Goal: Task Accomplishment & Management: Complete application form

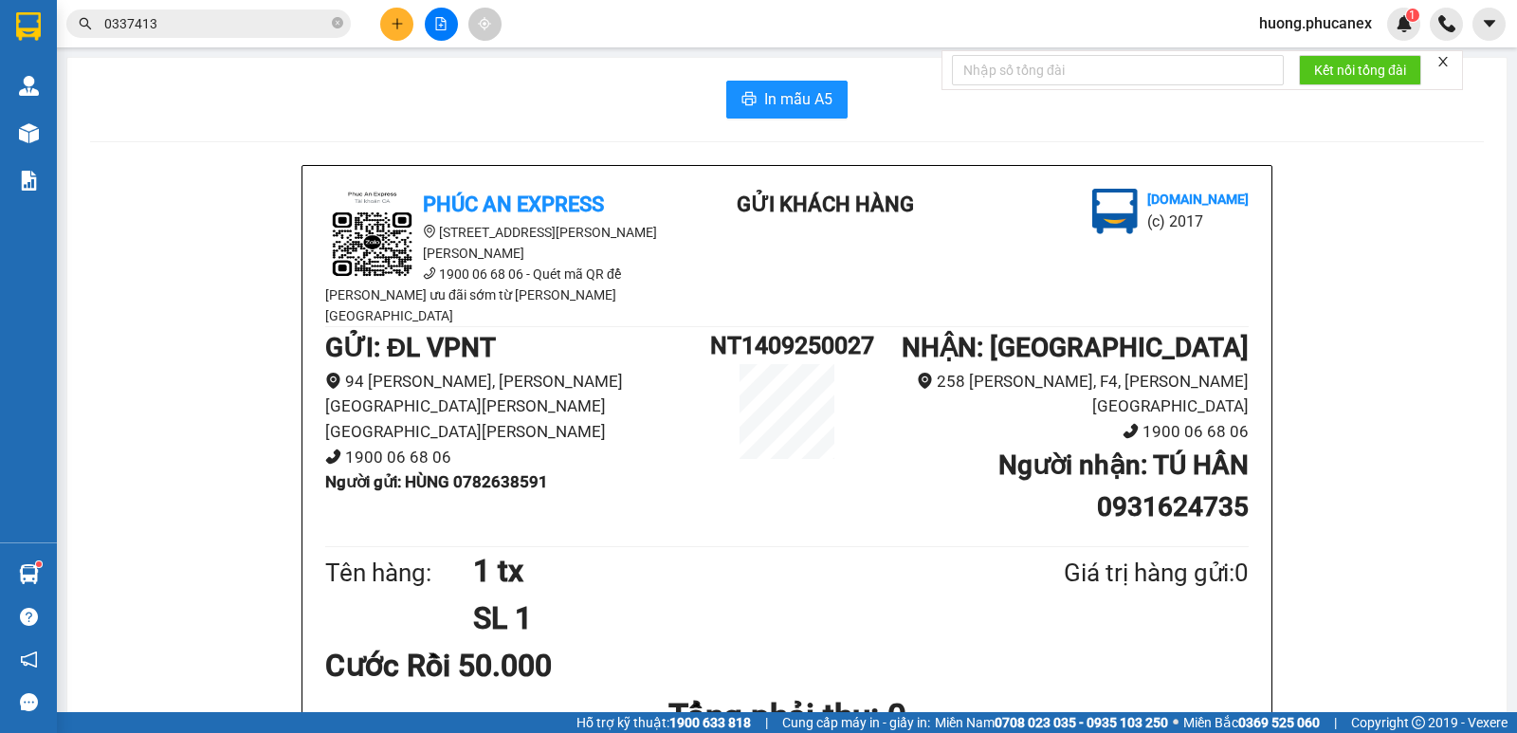
click at [394, 20] on icon "plus" at bounding box center [397, 23] width 13 height 13
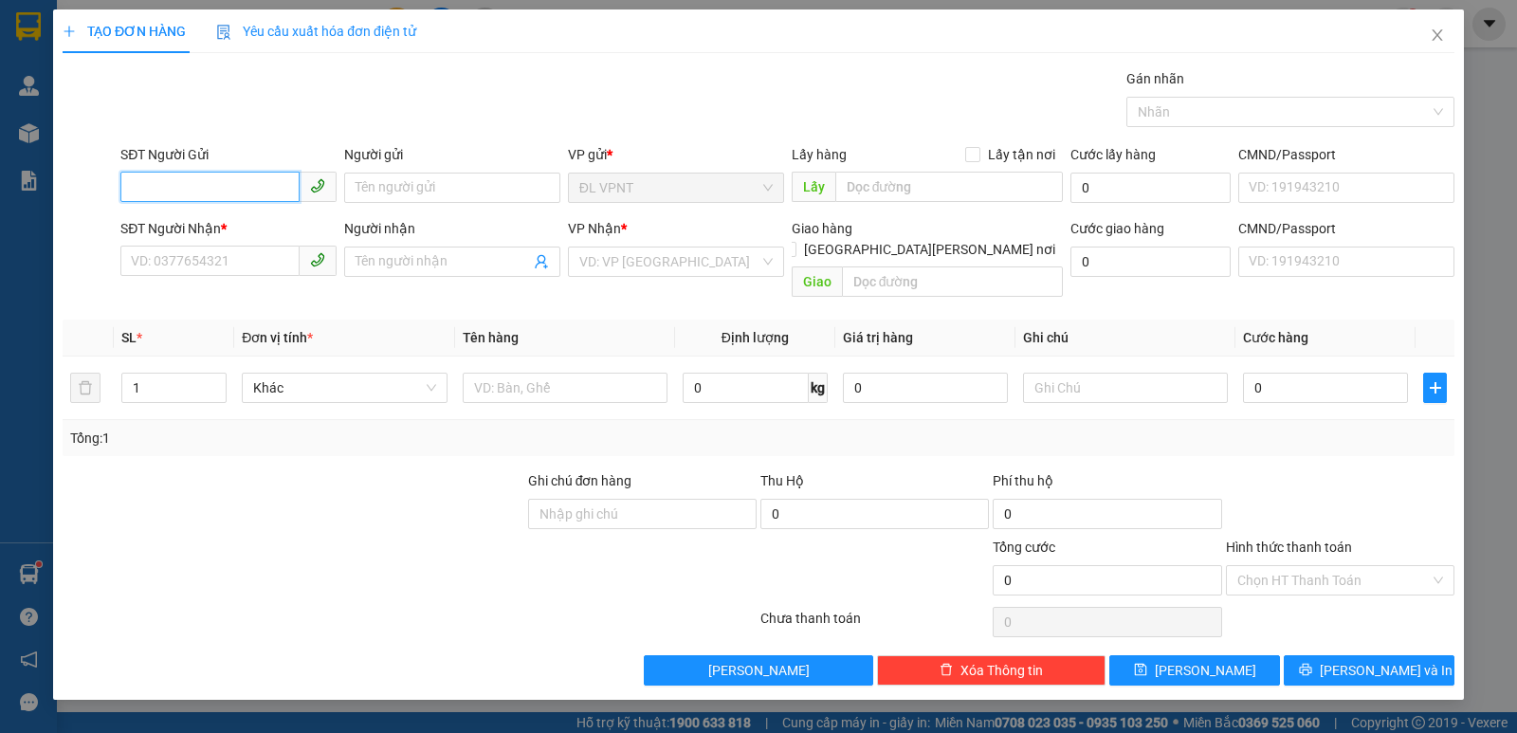
drag, startPoint x: 271, startPoint y: 182, endPoint x: 872, endPoint y: 8, distance: 626.0
click at [284, 171] on div "SĐT Người Gửi VD: 0371234567" at bounding box center [228, 177] width 216 height 66
click at [242, 220] on div "0399186344 - THU" at bounding box center [228, 225] width 193 height 21
type input "0399186344"
type input "THU"
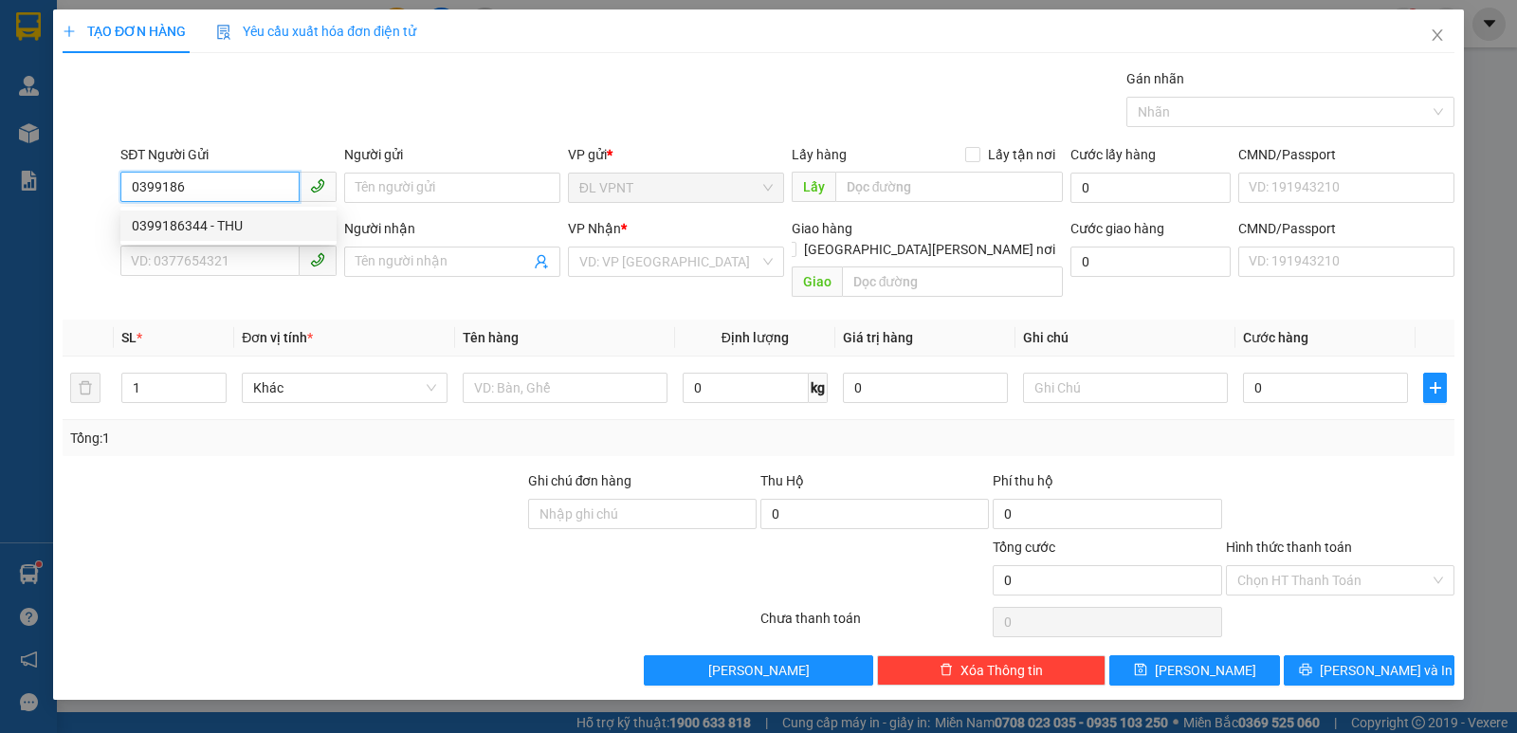
type input "0933626789"
type input "PHÁT"
type input "0399186344"
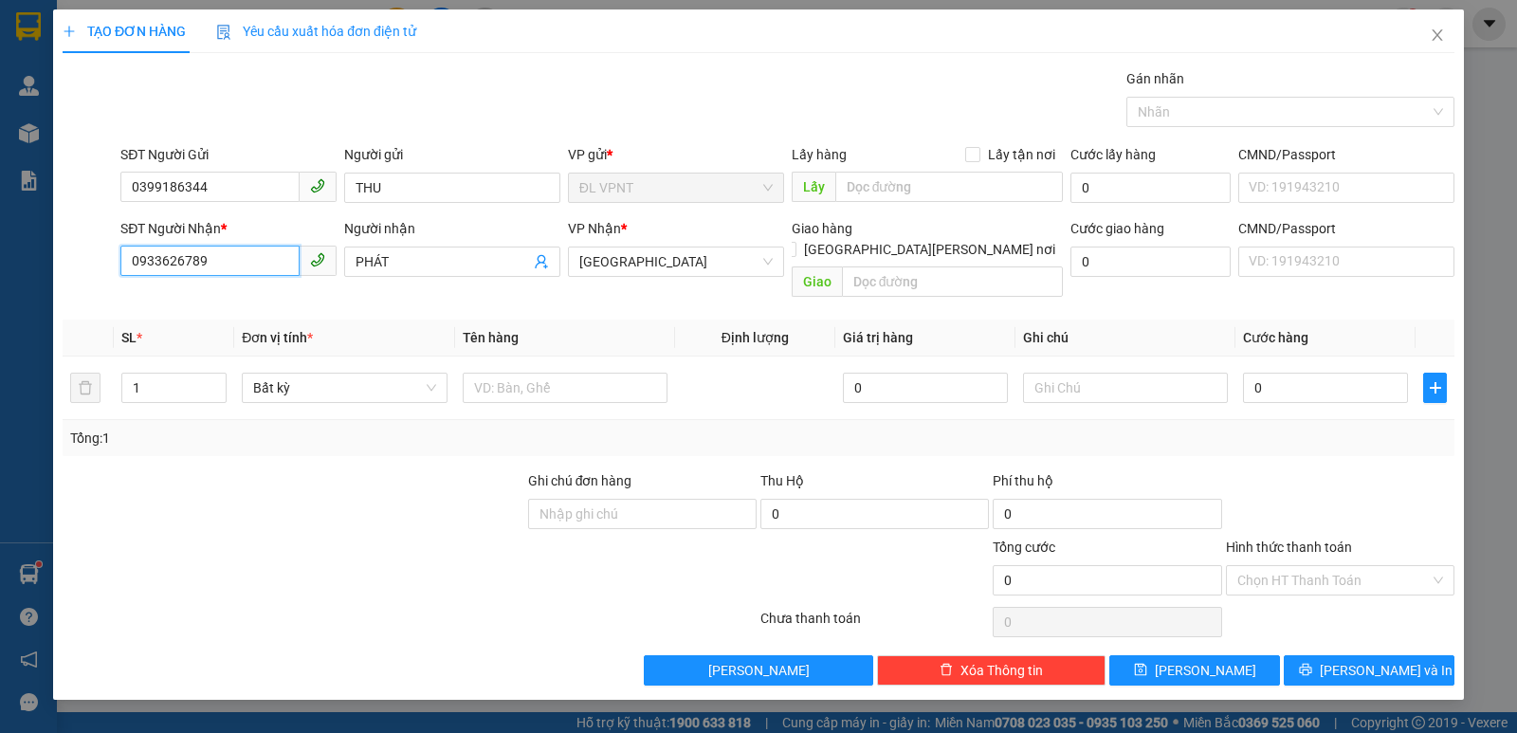
drag, startPoint x: 228, startPoint y: 260, endPoint x: 59, endPoint y: 249, distance: 169.1
click at [61, 249] on div "SĐT Người [PERSON_NAME] * 0933626789 0933626789 Người nhận PHÁT [PERSON_NAME] *…" at bounding box center [759, 261] width 1396 height 87
type input "0899991779"
drag, startPoint x: 400, startPoint y: 256, endPoint x: 339, endPoint y: 269, distance: 62.1
click at [340, 267] on div "Người nhận PHÁT PHÁT" at bounding box center [452, 261] width 224 height 87
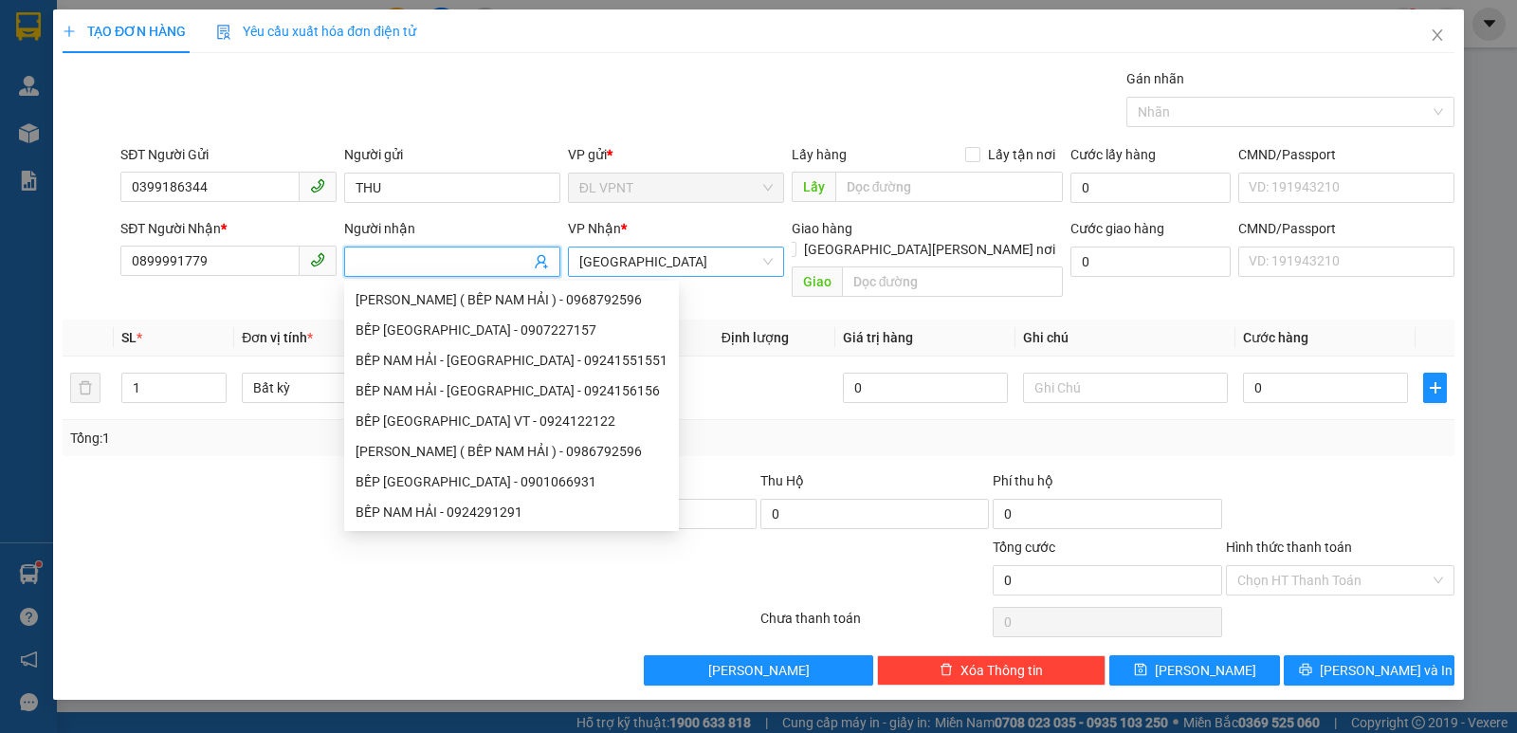
click at [683, 271] on span "[GEOGRAPHIC_DATA]" at bounding box center [675, 261] width 193 height 28
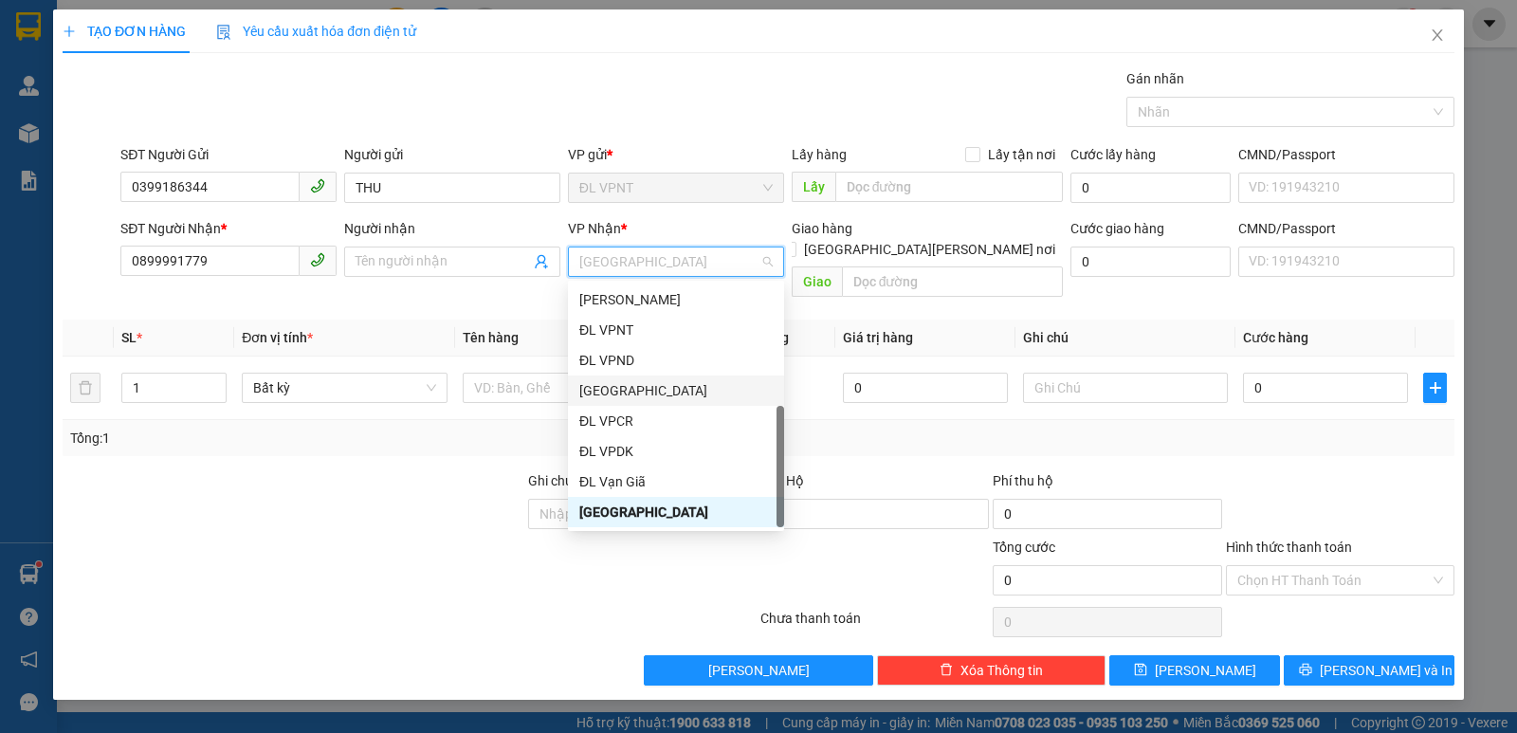
click at [607, 395] on div "[GEOGRAPHIC_DATA]" at bounding box center [675, 390] width 193 height 21
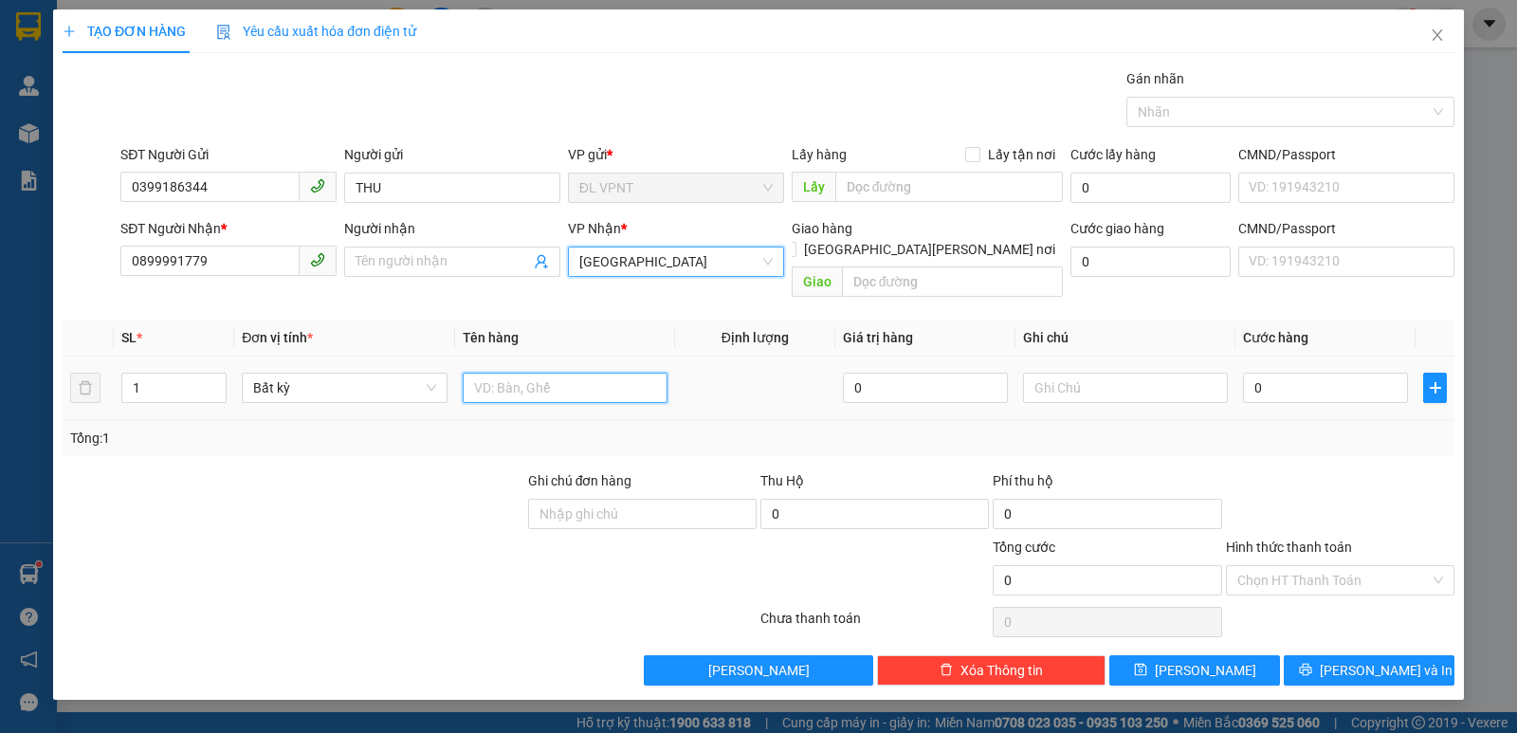
click at [521, 373] on input "text" at bounding box center [565, 388] width 205 height 30
type input "1 tx"
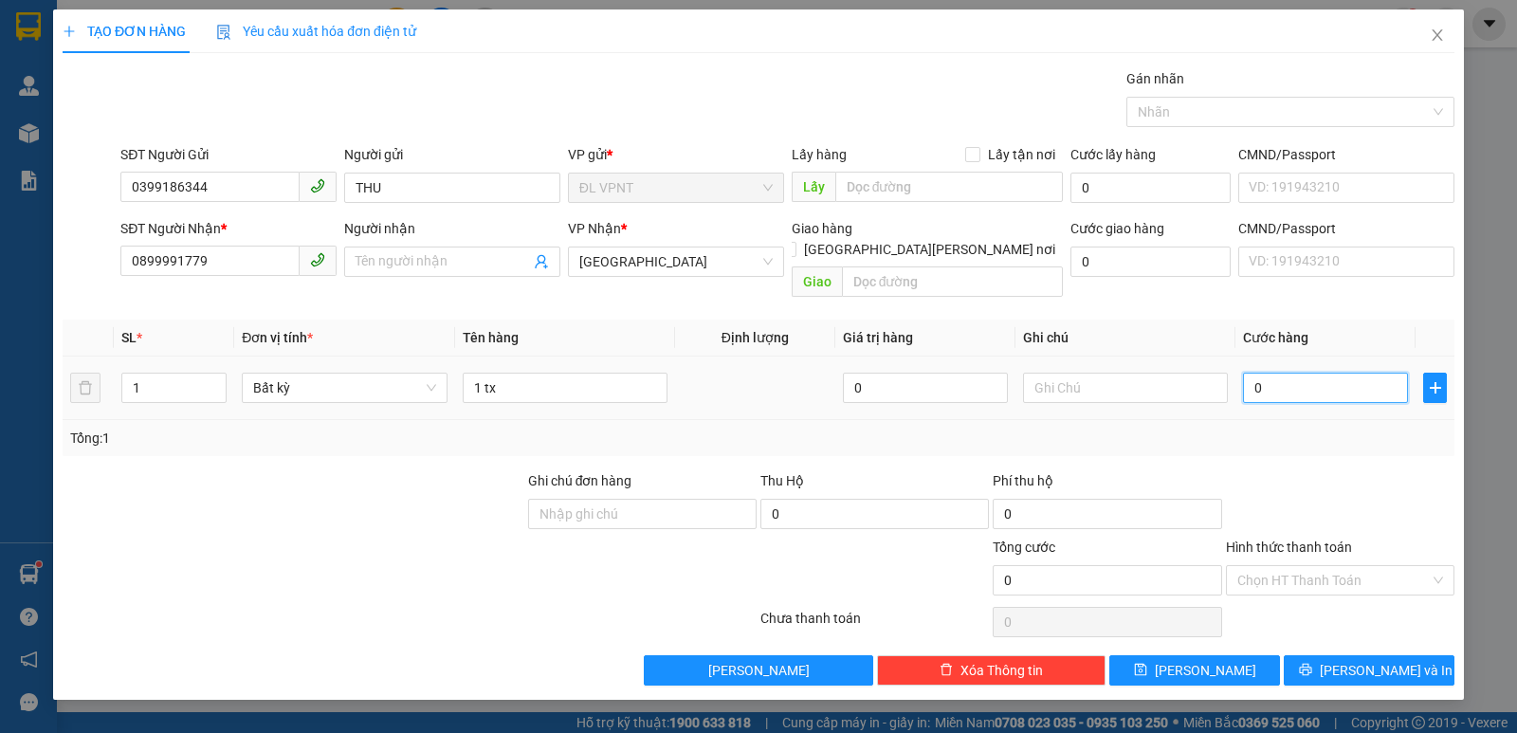
click at [1296, 373] on input "0" at bounding box center [1325, 388] width 165 height 30
type input "6"
type input "60"
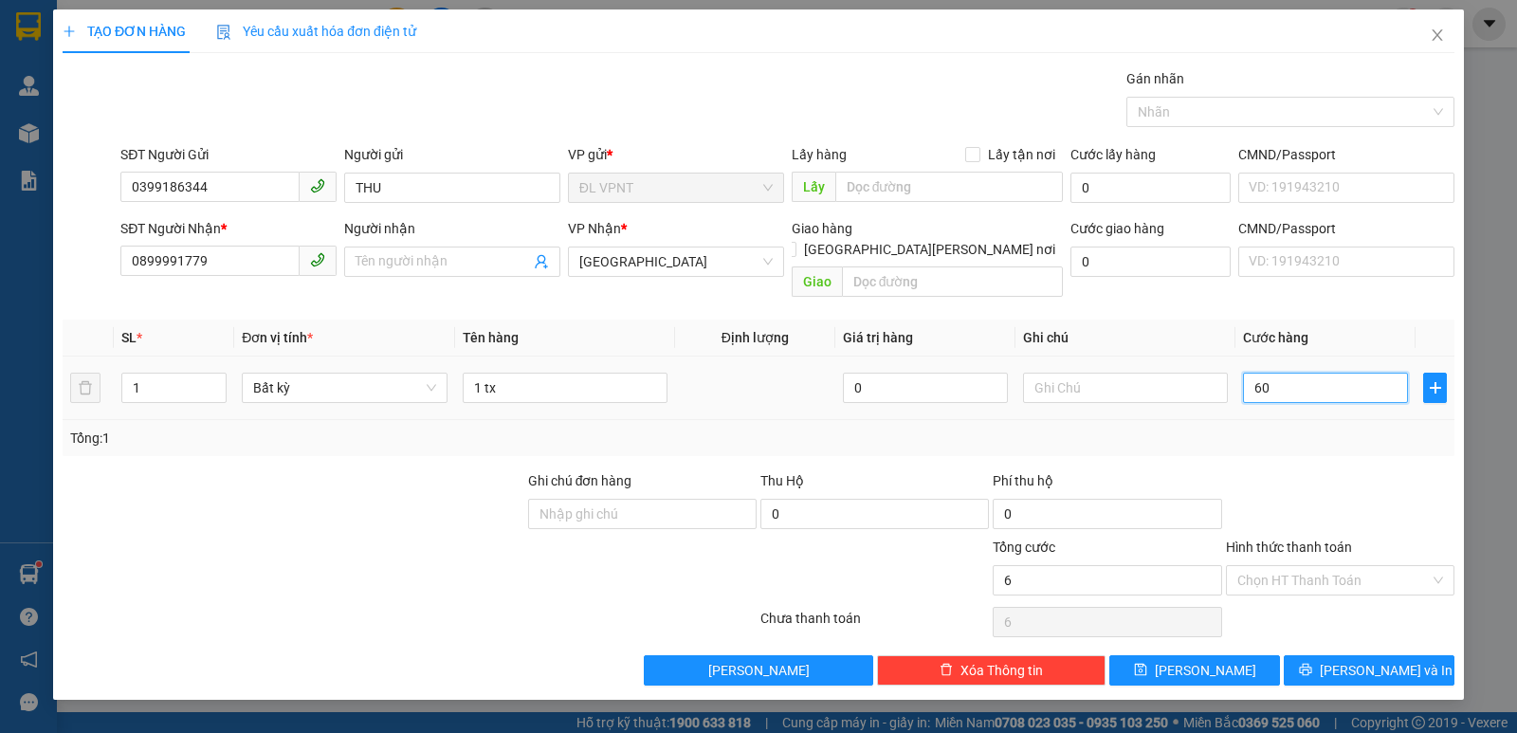
type input "60"
click at [467, 258] on input "Người nhận" at bounding box center [443, 261] width 174 height 21
type input "60.000"
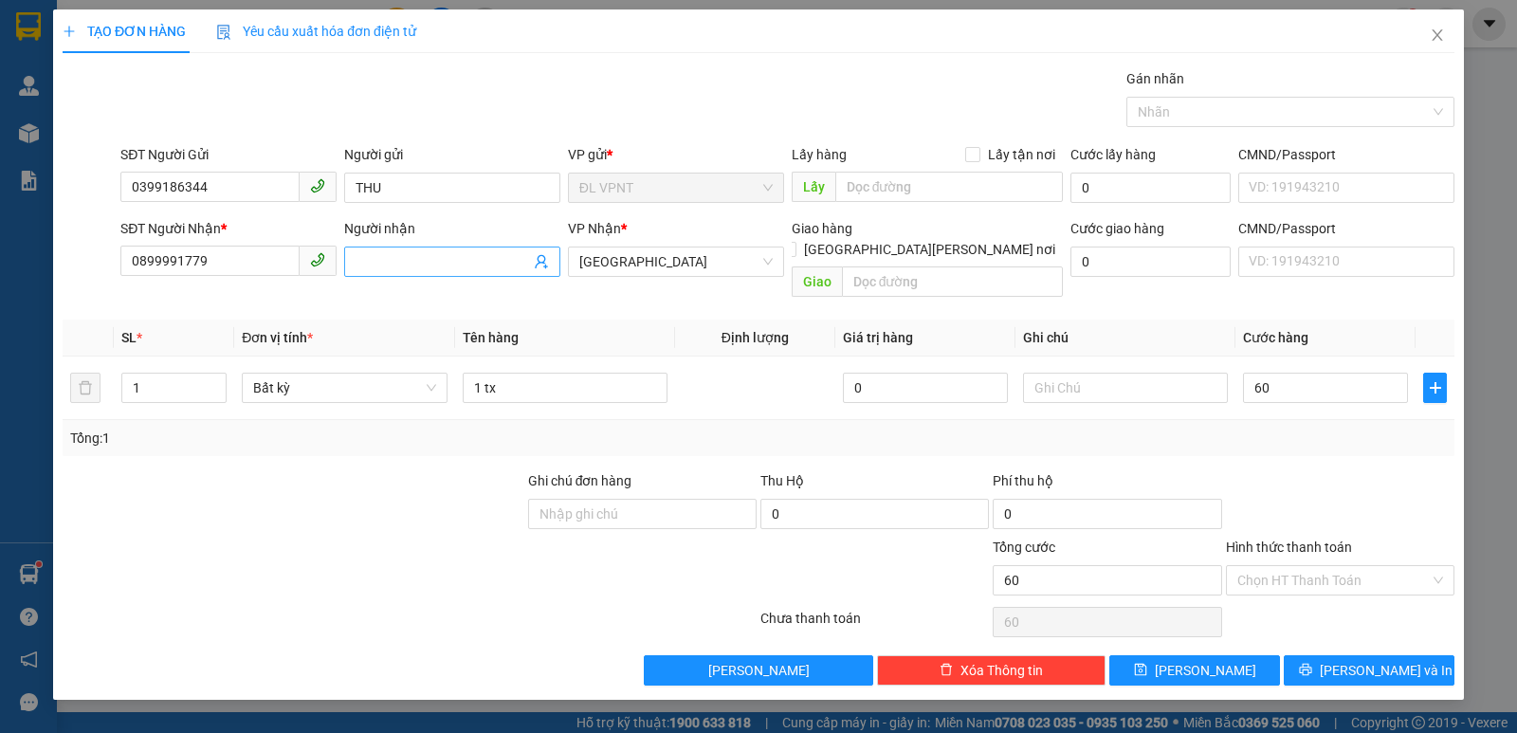
type input "60.000"
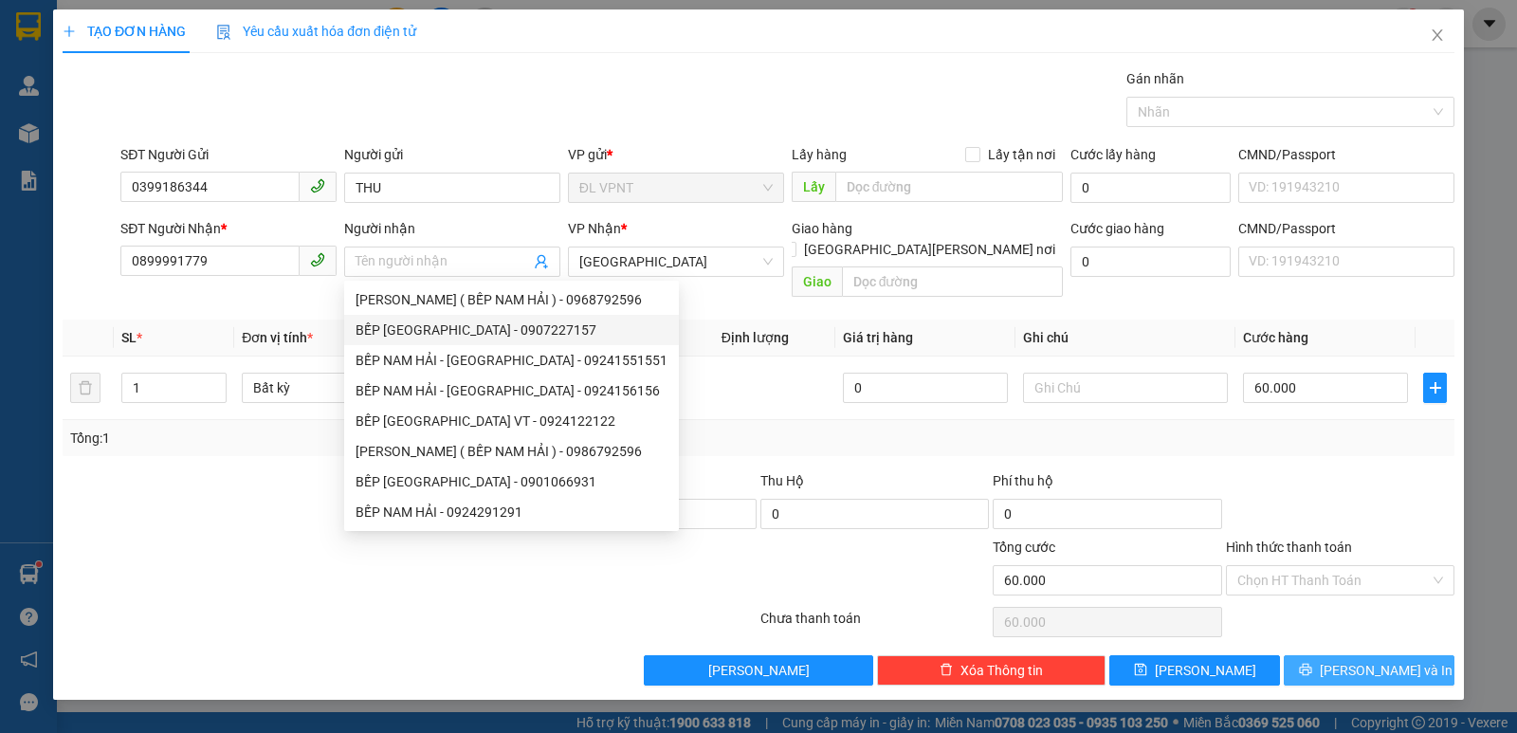
click at [1368, 660] on span "[PERSON_NAME] và In" at bounding box center [1386, 670] width 133 height 21
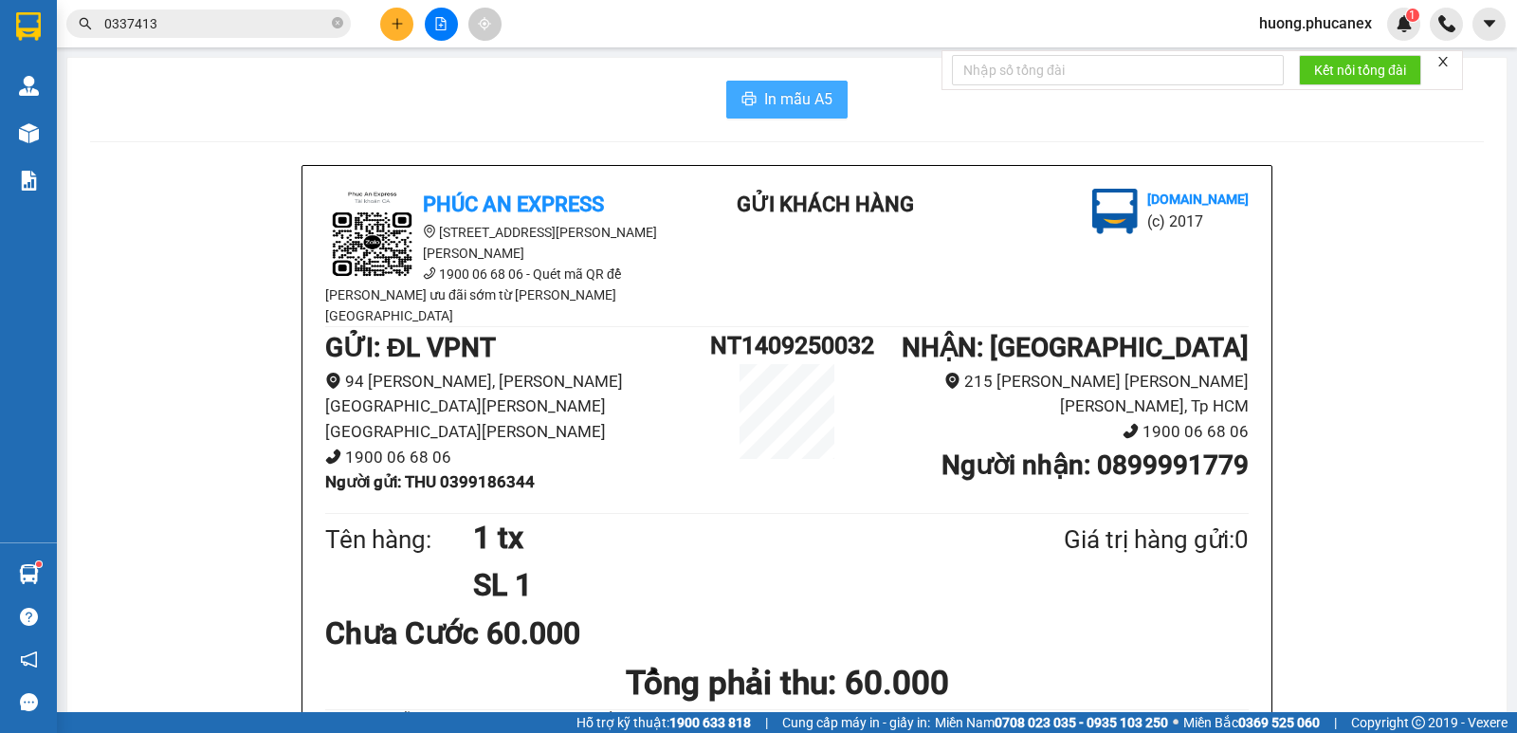
click at [768, 103] on span "In mẫu A5" at bounding box center [798, 99] width 68 height 24
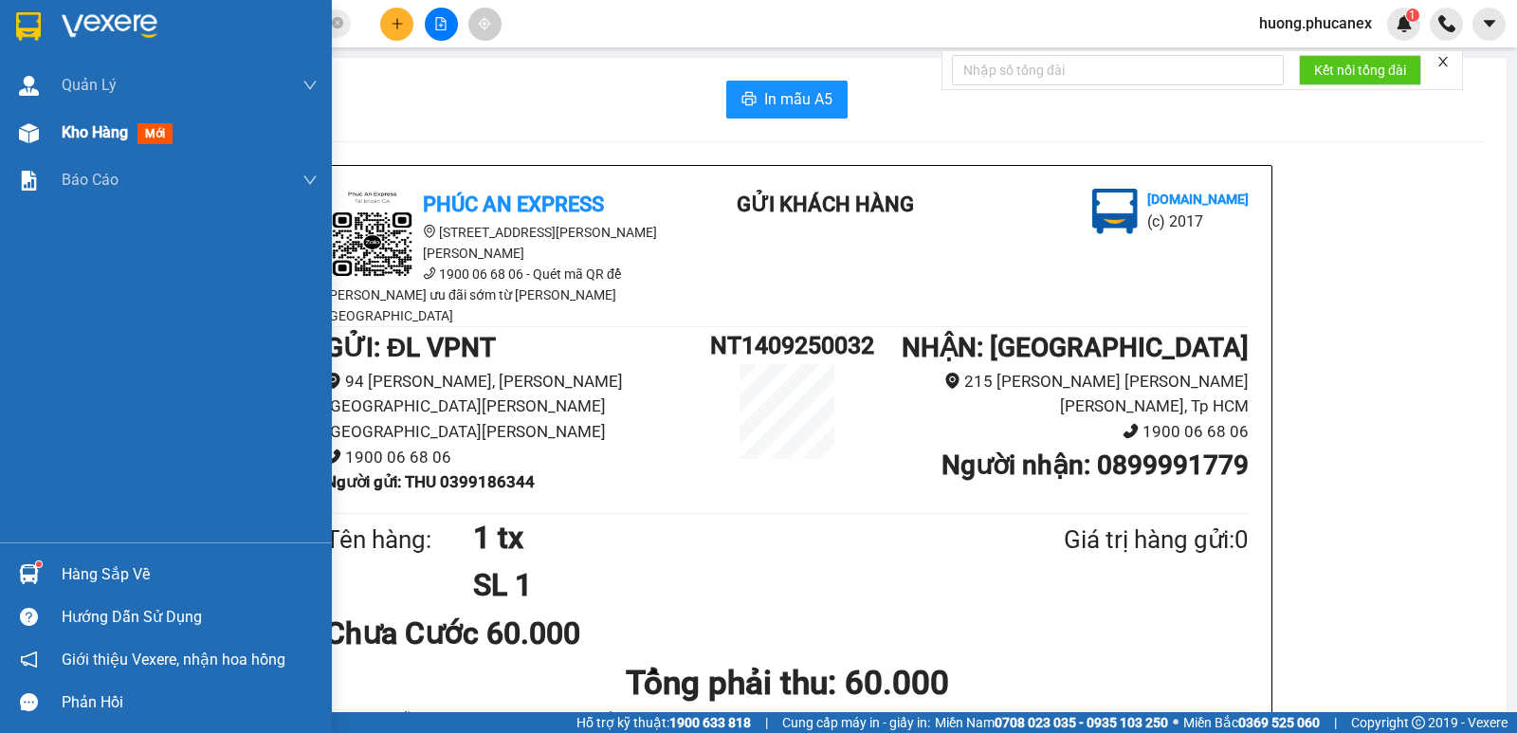
click at [121, 138] on span "Kho hàng" at bounding box center [95, 132] width 66 height 18
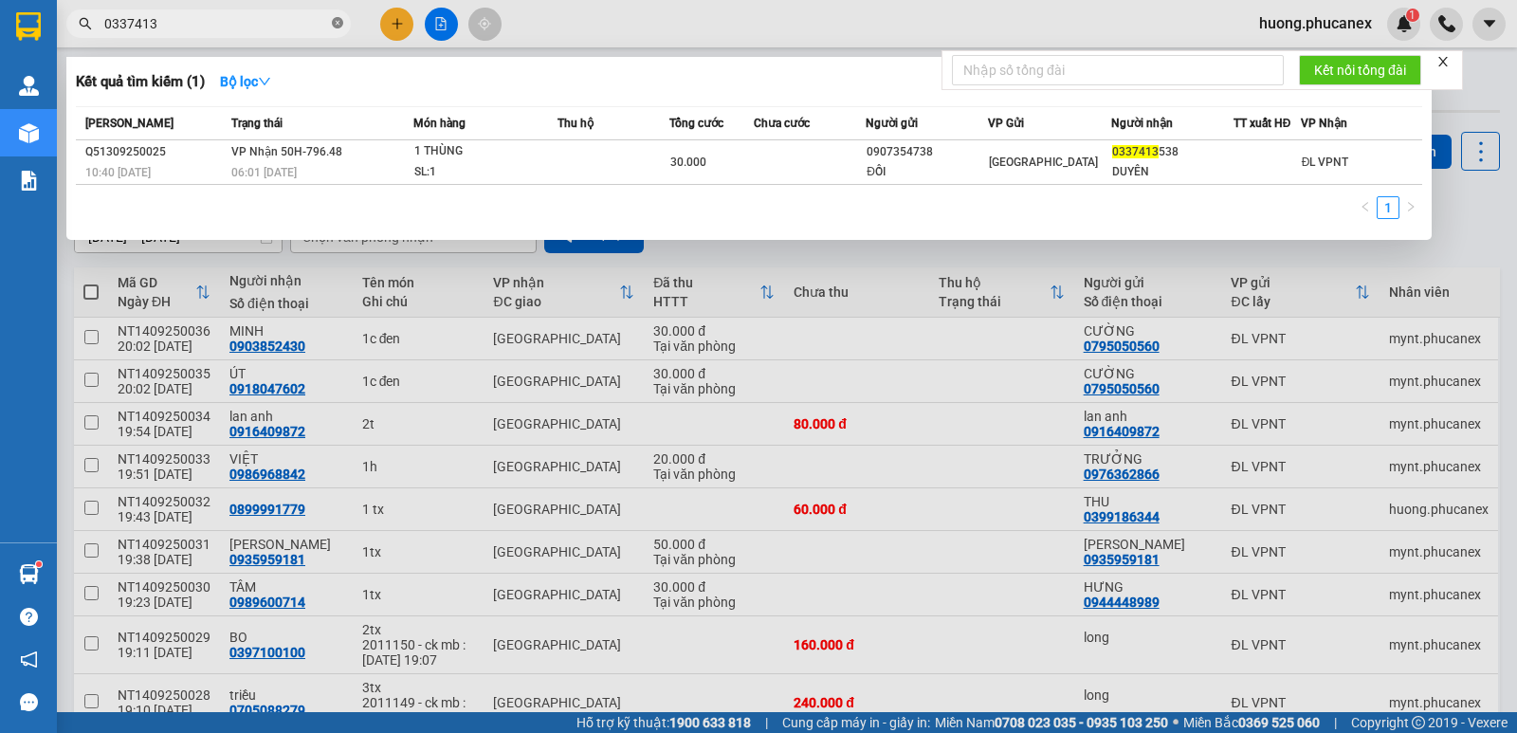
click at [339, 26] on icon "close-circle" at bounding box center [337, 22] width 11 height 11
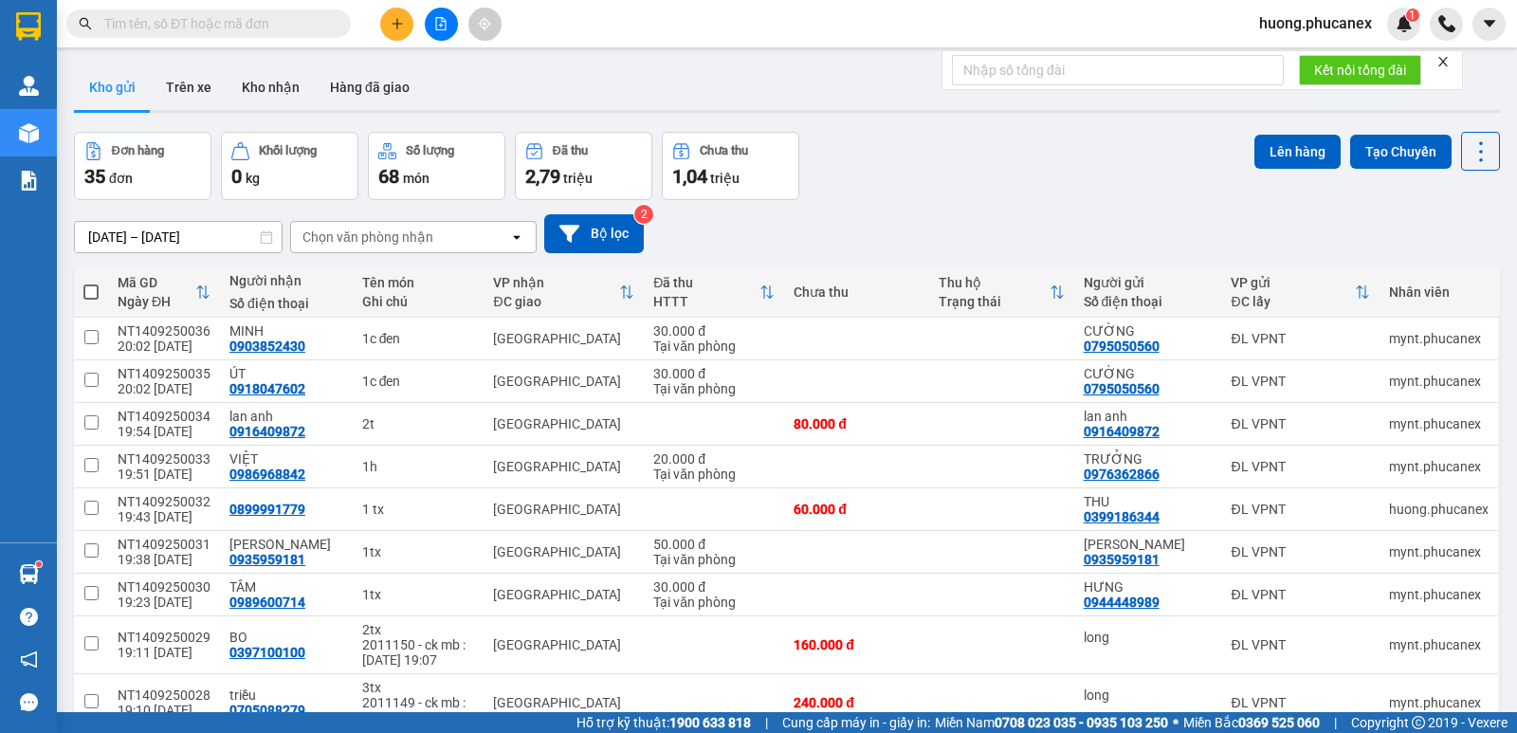
click at [198, 25] on input "text" at bounding box center [216, 23] width 224 height 21
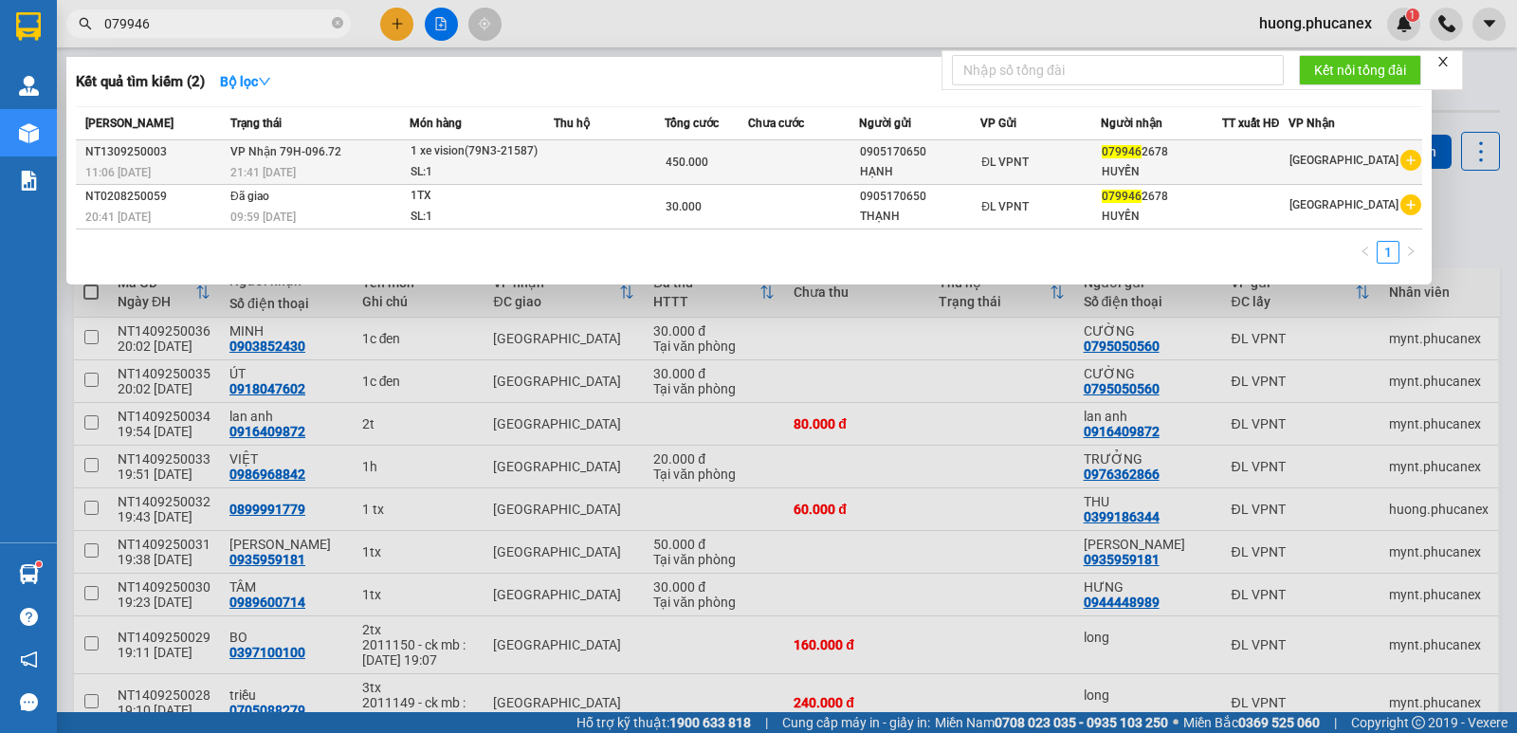
type input "079946"
click at [540, 156] on div "1 xe vision(79N3-21587)" at bounding box center [482, 151] width 142 height 21
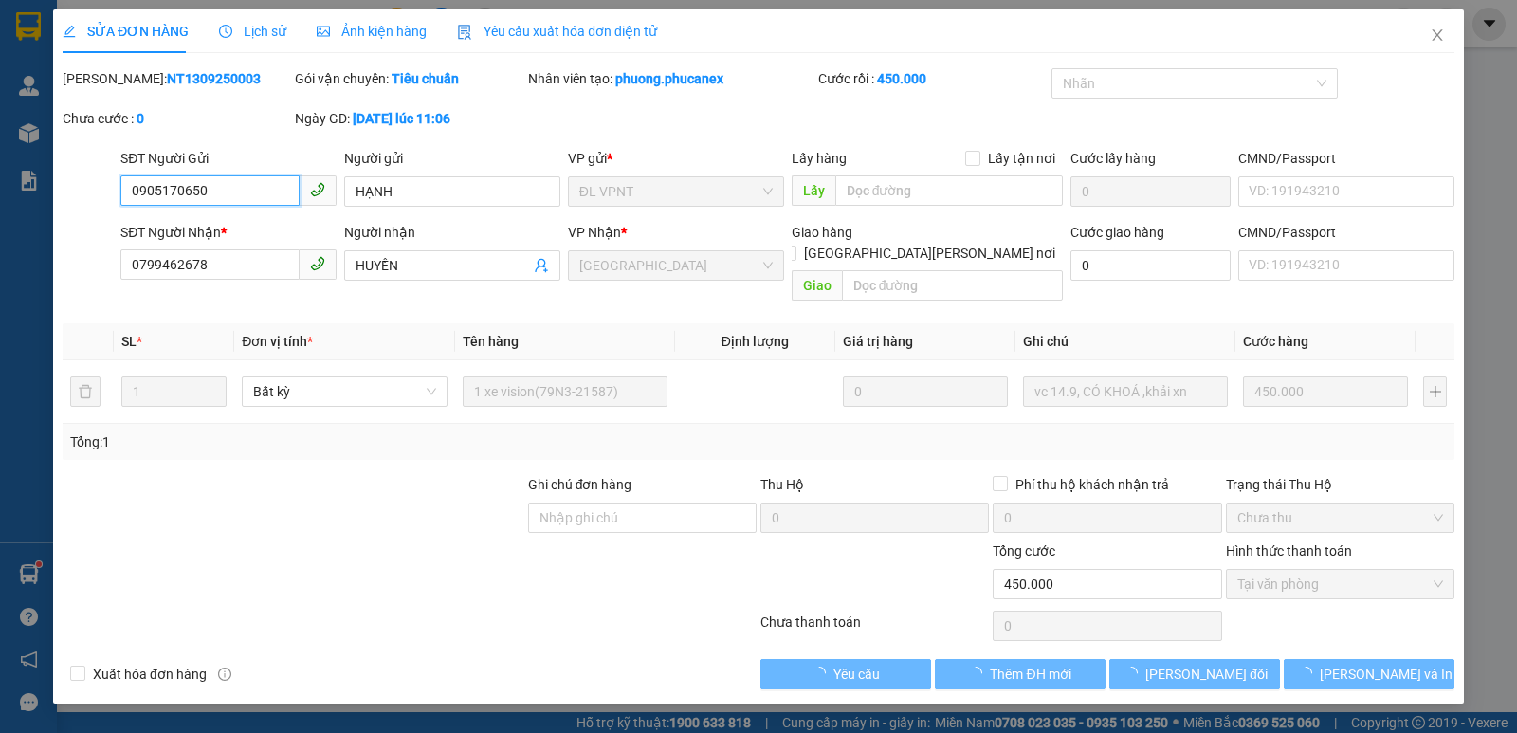
type input "0905170650"
type input "HẠNH"
type input "0799462678"
type input "HUYỀN"
type input "450.000"
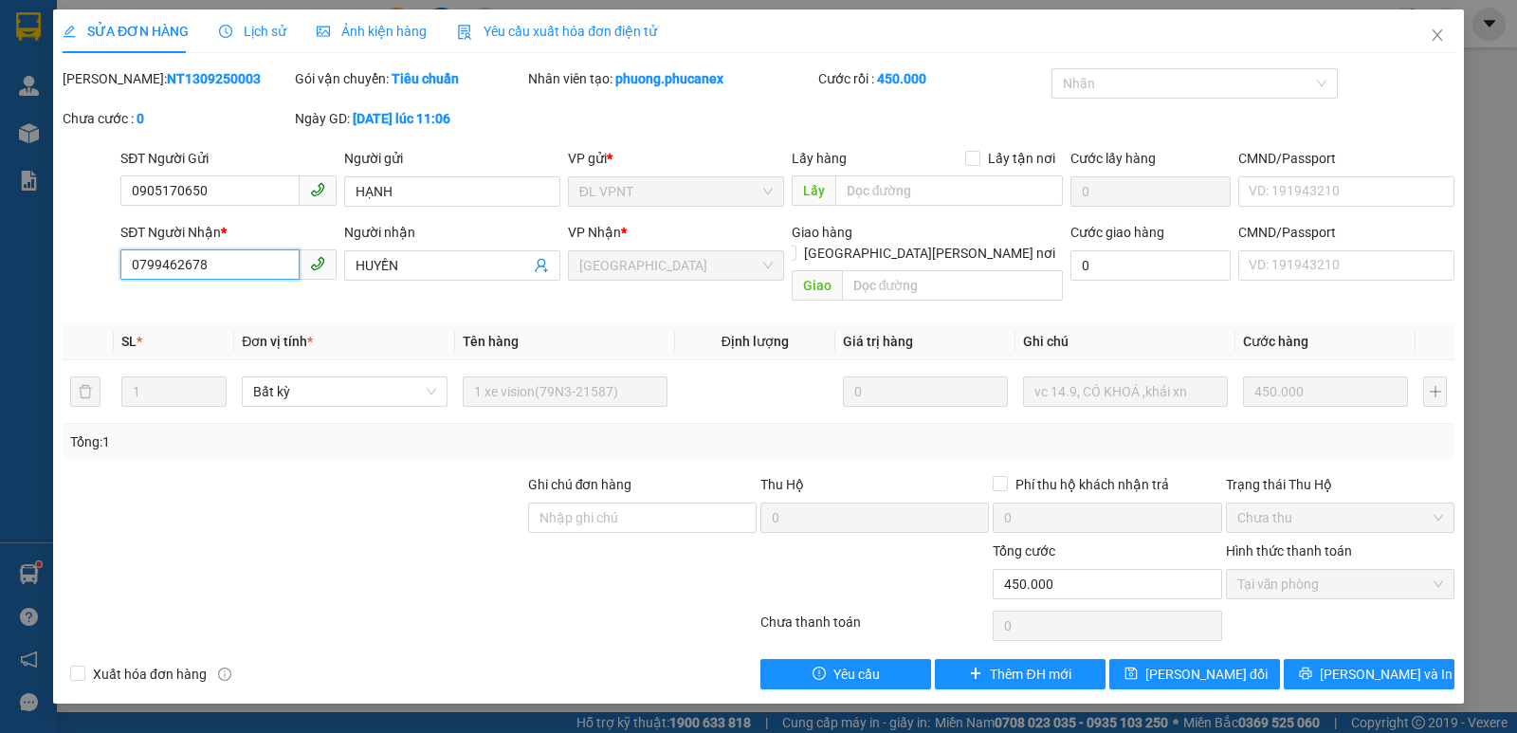
click at [0, 268] on div "SỬA ĐƠN HÀNG Lịch sử [PERSON_NAME] hàng Yêu cầu xuất [PERSON_NAME] điện tử Tota…" at bounding box center [758, 366] width 1517 height 733
click at [1440, 37] on icon "close" at bounding box center [1437, 34] width 15 height 15
